Goal: Transaction & Acquisition: Book appointment/travel/reservation

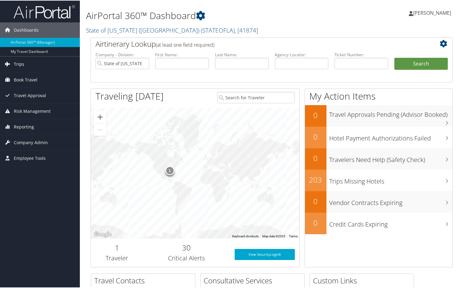
click at [17, 63] on span "Trips" at bounding box center [19, 63] width 10 height 15
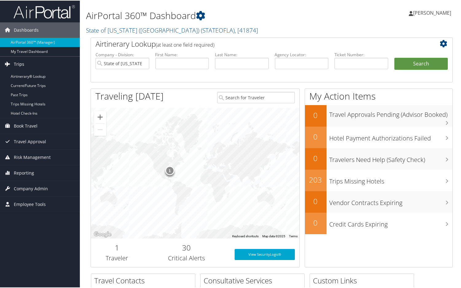
click at [18, 62] on span "Trips" at bounding box center [19, 63] width 10 height 15
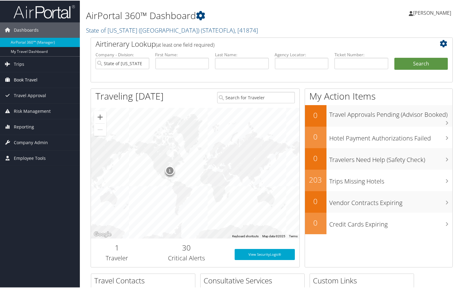
click at [31, 78] on span "Book Travel" at bounding box center [26, 79] width 24 height 15
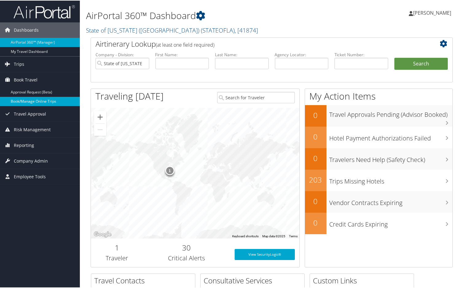
click at [42, 100] on link "Book/Manage Online Trips" at bounding box center [40, 100] width 80 height 9
